Goal: Transaction & Acquisition: Obtain resource

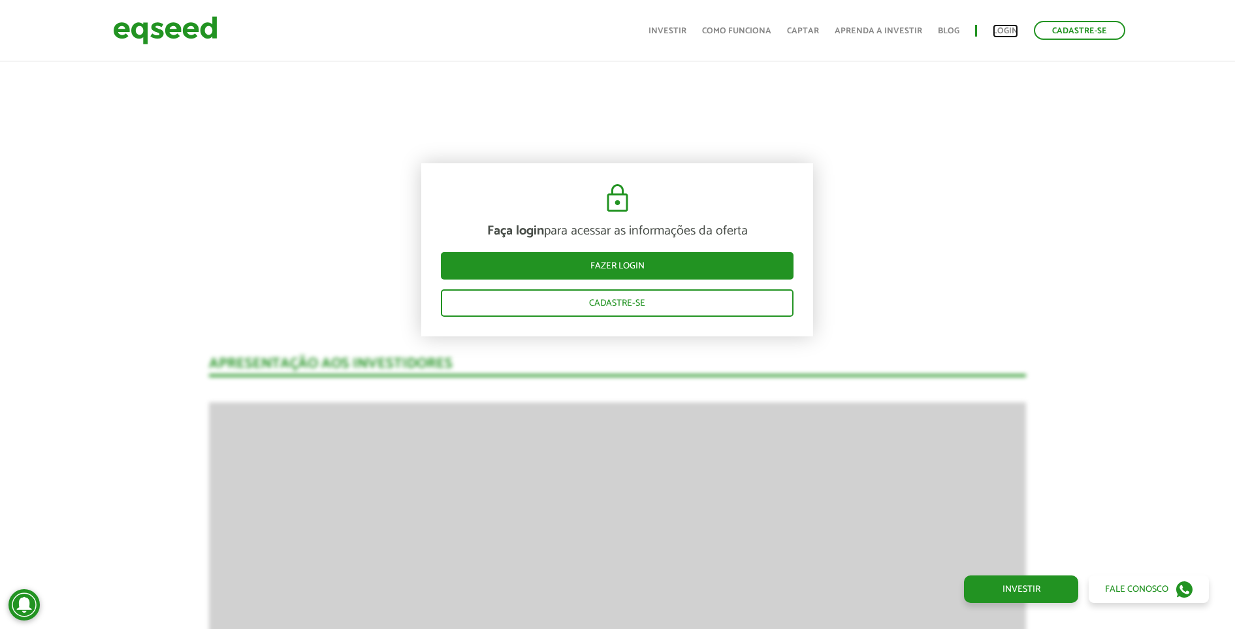
click at [1000, 30] on link "Login" at bounding box center [1004, 31] width 25 height 8
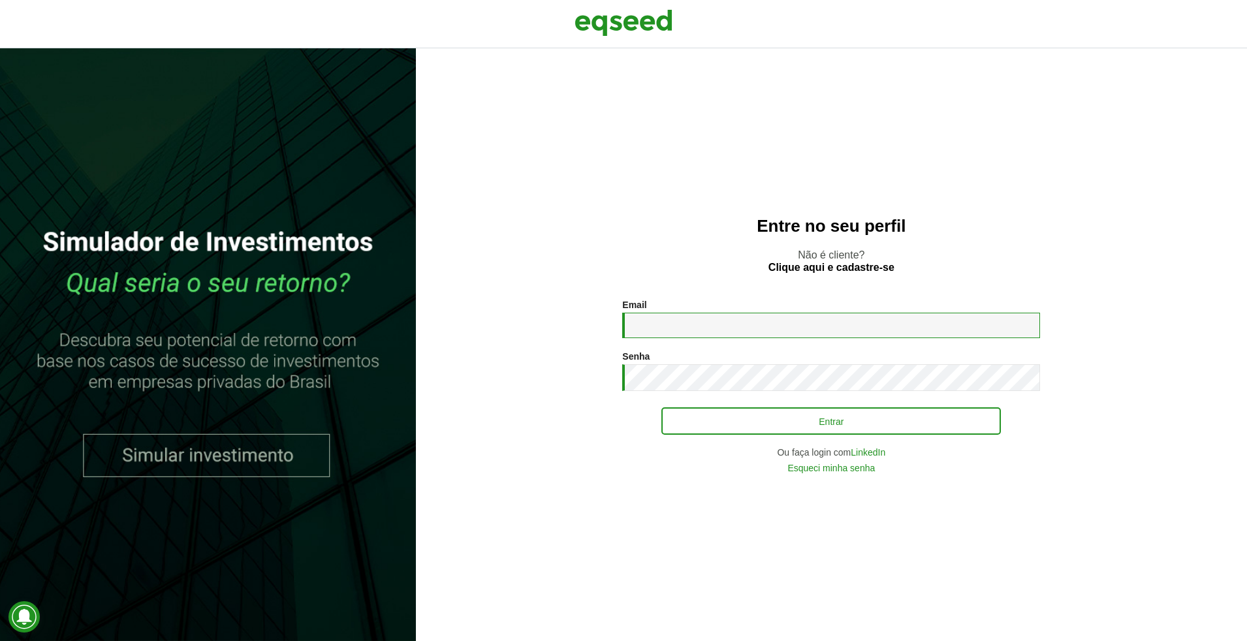
type input "**********"
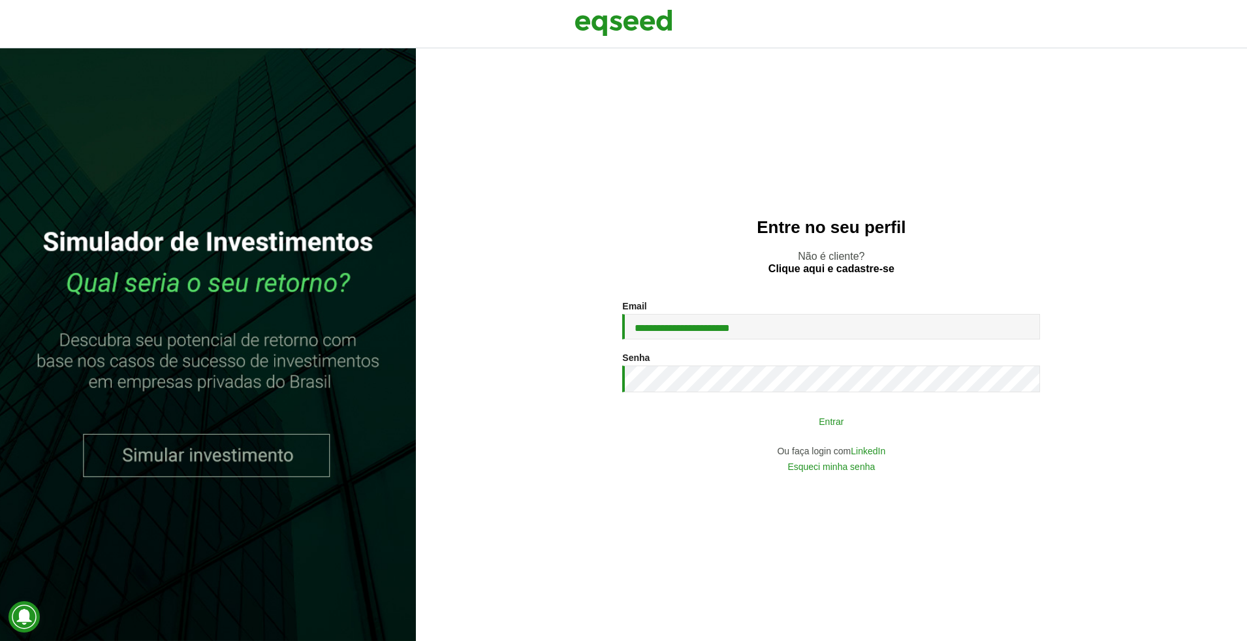
click at [751, 428] on button "Entrar" at bounding box center [830, 421] width 339 height 25
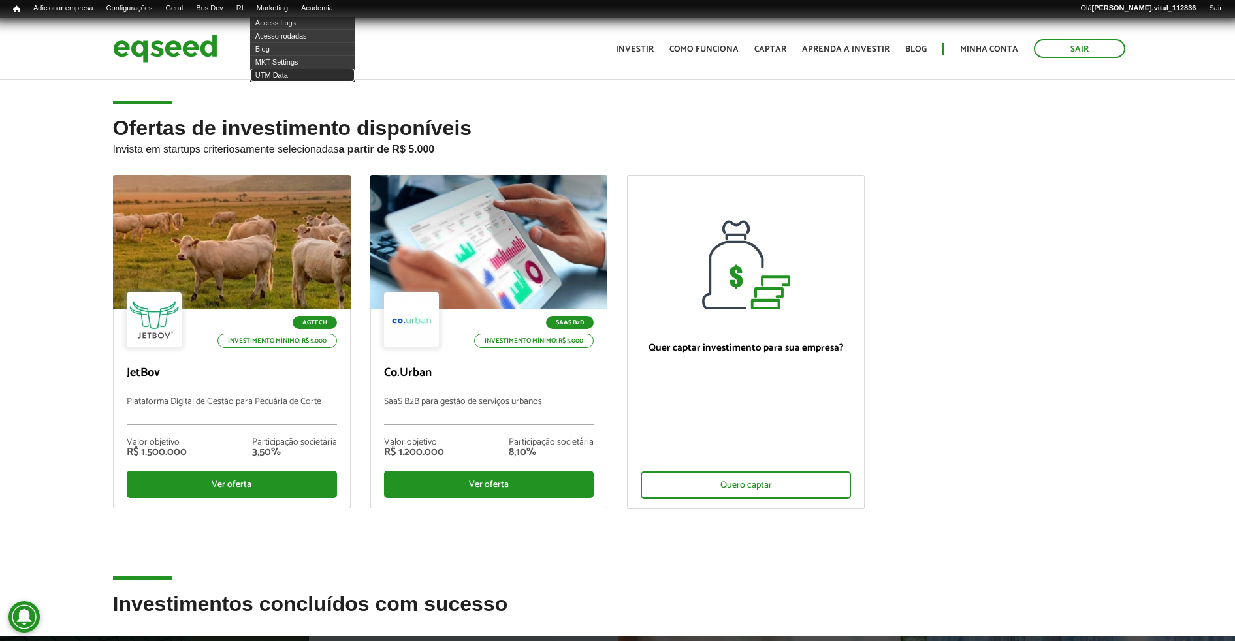
click at [289, 78] on link "UTM Data" at bounding box center [302, 75] width 104 height 13
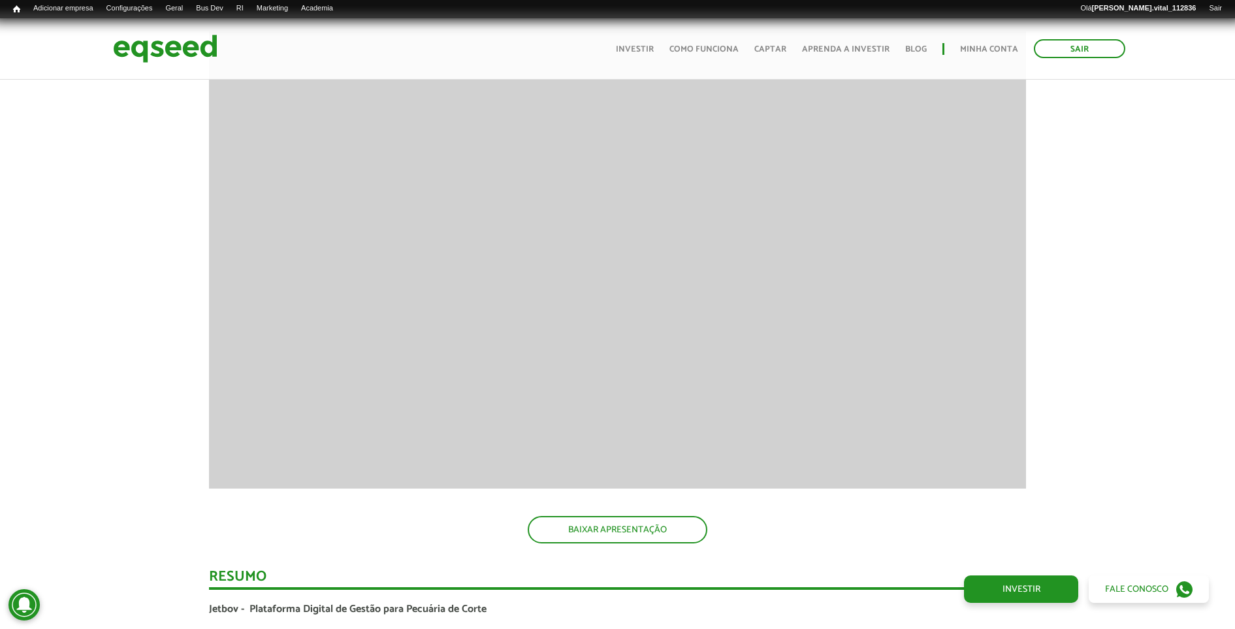
scroll to position [1804, 0]
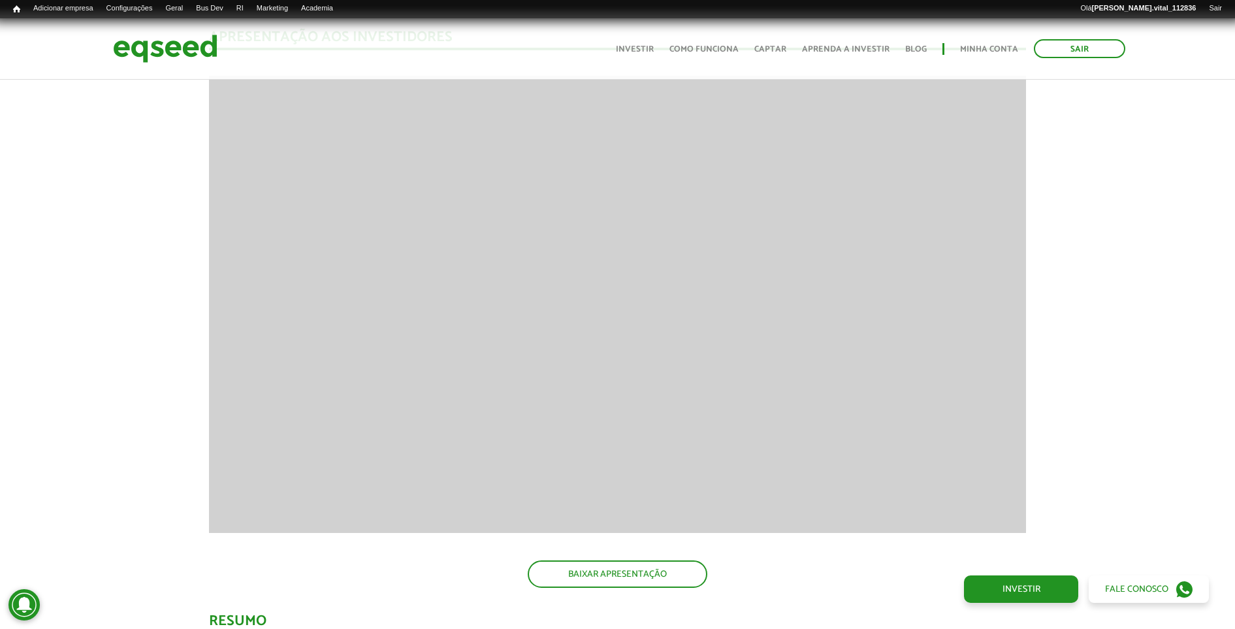
click at [678, 556] on p at bounding box center [617, 554] width 817 height 12
click at [680, 570] on link "BAIXAR APRESENTAÇÃO" at bounding box center [618, 573] width 180 height 27
